Goal: Find contact information: Find contact information

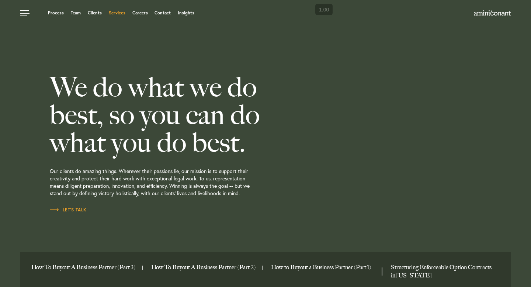
click at [112, 13] on link "Services" at bounding box center [117, 13] width 17 height 4
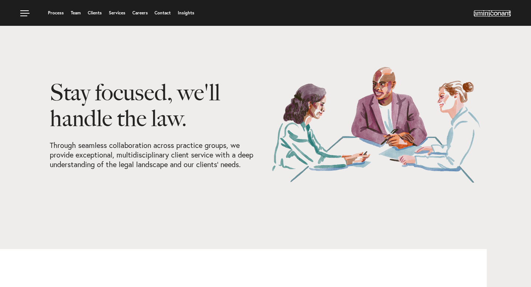
click at [480, 16] on img at bounding box center [492, 13] width 37 height 6
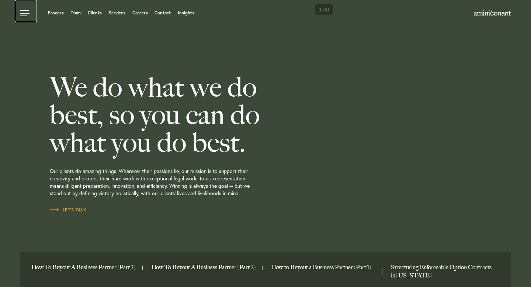
click at [24, 15] on link at bounding box center [26, 11] width 22 height 22
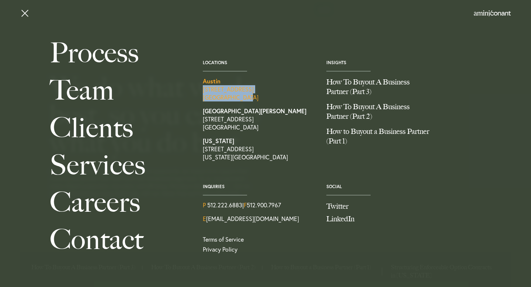
copy link "1204 San Antonio Street, Second Floor Austin TX 78701"
drag, startPoint x: 198, startPoint y: 90, endPoint x: 250, endPoint y: 95, distance: 52.2
click at [252, 95] on div "Locations Austin 1204 San Antonio Street, Second Floor Austin TX 78701 Santa Mo…" at bounding box center [258, 113] width 123 height 107
click at [22, 13] on link at bounding box center [26, 11] width 22 height 22
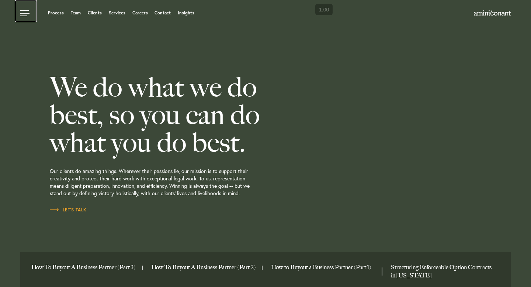
click at [24, 16] on link at bounding box center [26, 11] width 22 height 22
